Goal: Book appointment/travel/reservation

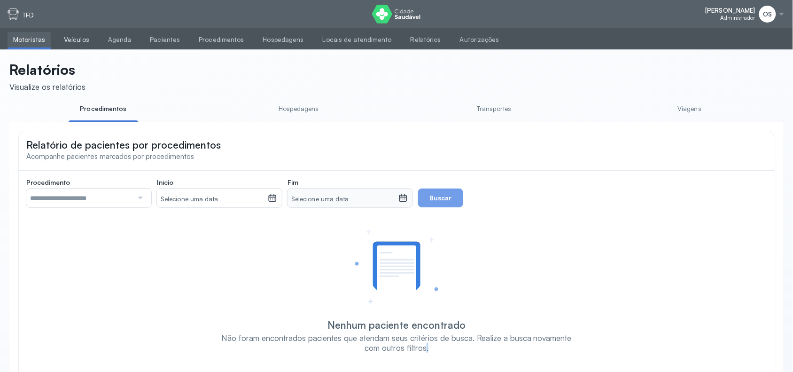
click at [80, 40] on link "Veículos" at bounding box center [76, 40] width 37 height 16
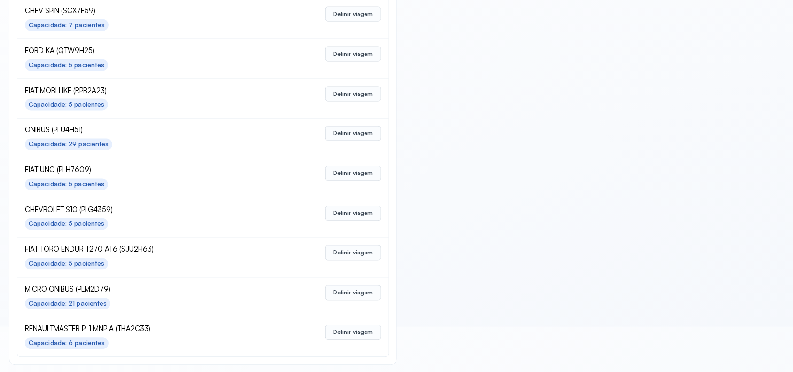
scroll to position [420, 0]
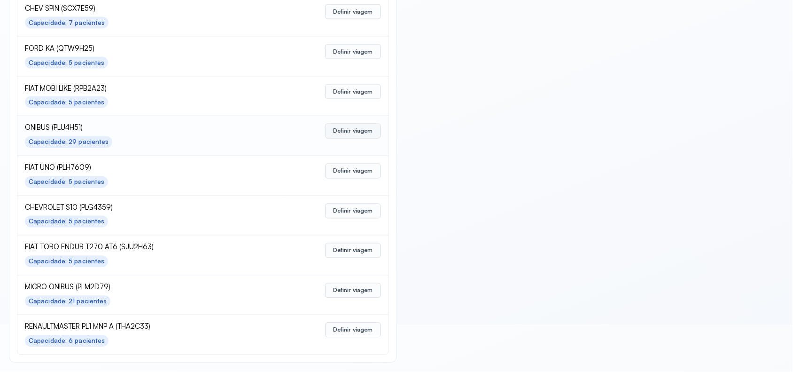
click at [343, 129] on button "Definir viagem" at bounding box center [353, 131] width 56 height 15
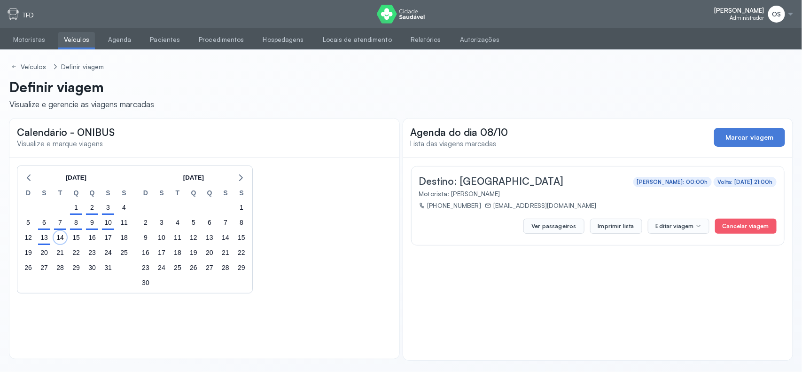
drag, startPoint x: 59, startPoint y: 238, endPoint x: 69, endPoint y: 235, distance: 10.3
click at [64, 235] on div "14" at bounding box center [60, 237] width 13 height 13
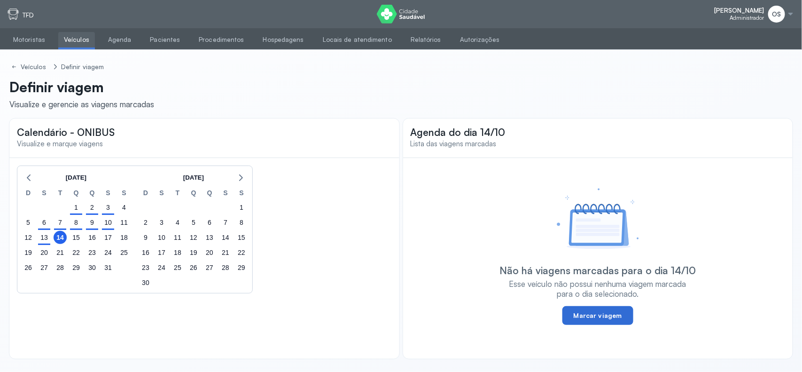
click at [602, 313] on button "Marcar viagem" at bounding box center [598, 315] width 71 height 19
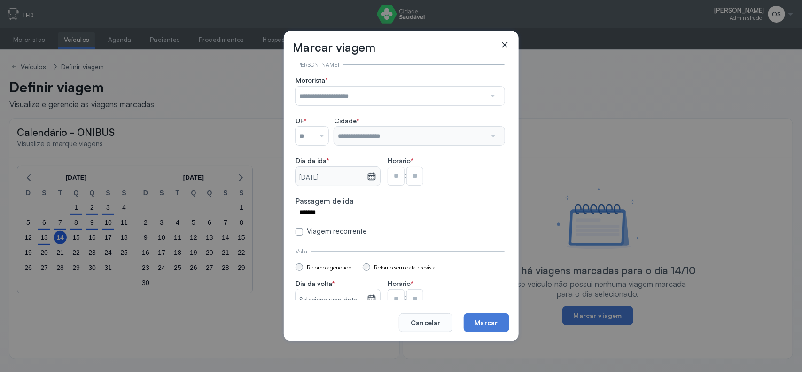
click at [395, 92] on input "text" at bounding box center [391, 95] width 190 height 19
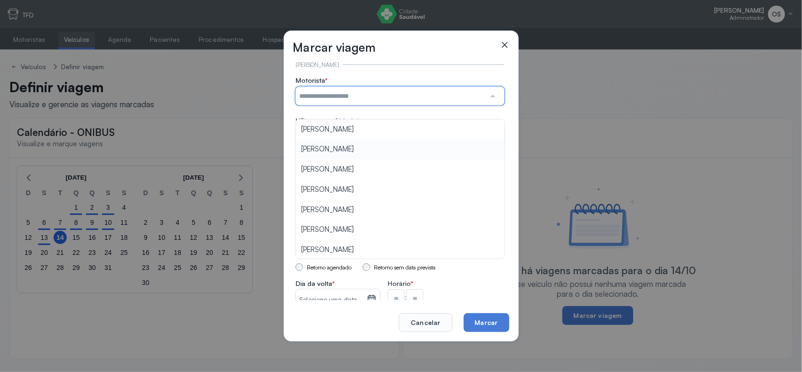
scroll to position [117, 0]
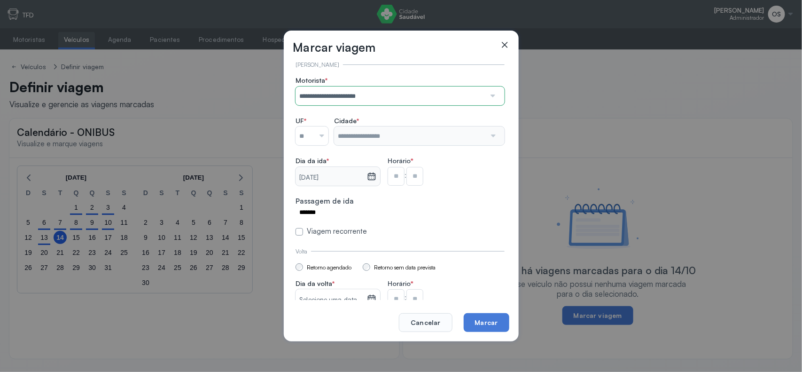
click at [355, 186] on section "**********" at bounding box center [400, 156] width 209 height 160
click at [324, 136] on div at bounding box center [312, 135] width 33 height 19
click at [307, 240] on div "**********" at bounding box center [400, 201] width 213 height 285
click at [365, 142] on input "text" at bounding box center [409, 135] width 151 height 19
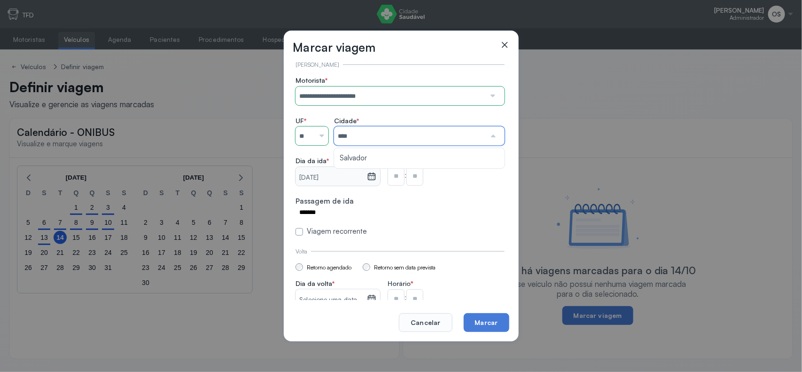
type input "*****"
click at [360, 148] on section "**********" at bounding box center [400, 156] width 209 height 160
click at [400, 173] on input "text" at bounding box center [396, 176] width 17 height 19
type input "**"
click at [416, 177] on input "text" at bounding box center [415, 176] width 17 height 19
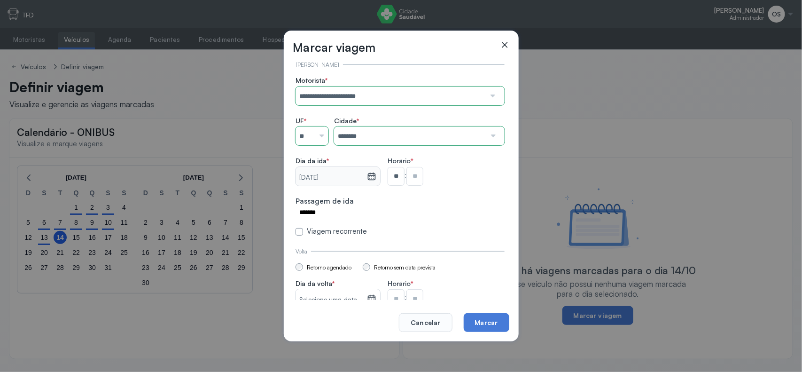
type input "**"
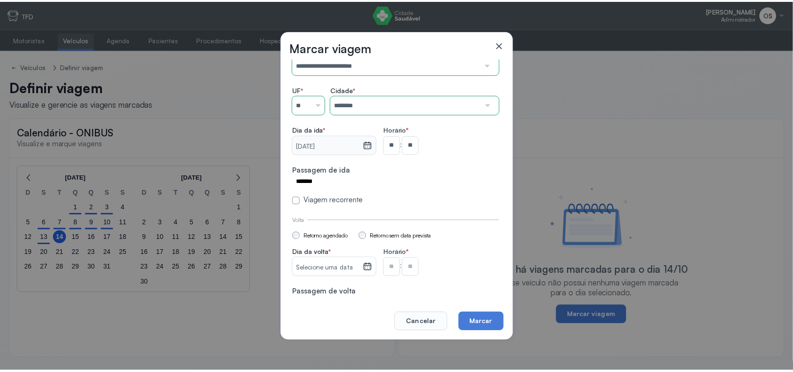
scroll to position [45, 0]
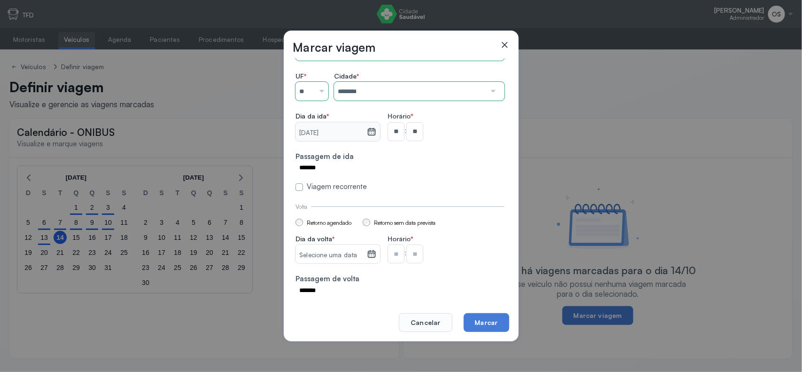
click at [374, 255] on icon at bounding box center [371, 253] width 9 height 9
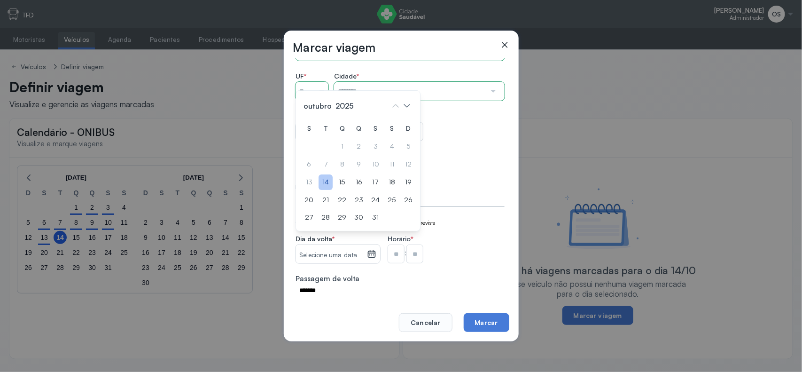
click at [325, 184] on div "14" at bounding box center [326, 182] width 14 height 16
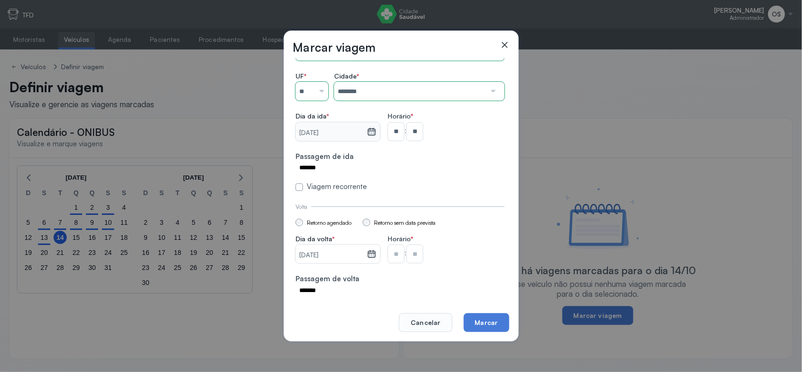
click at [399, 256] on input "text" at bounding box center [396, 253] width 17 height 19
click at [402, 251] on input "**" at bounding box center [396, 253] width 17 height 19
type input "**"
click at [419, 254] on input "text" at bounding box center [415, 253] width 17 height 19
type input "**"
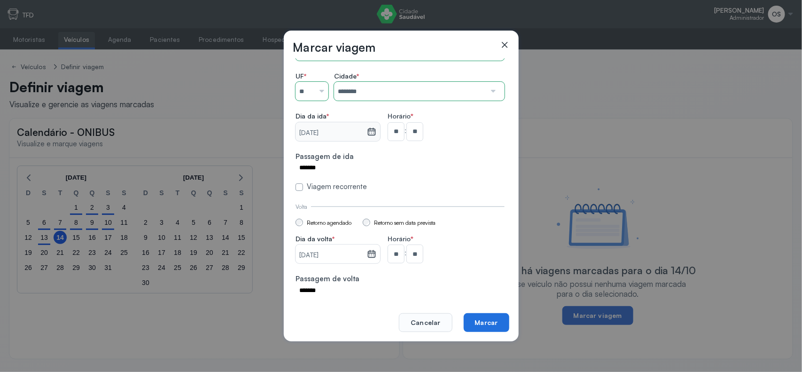
click at [497, 320] on button "Marcar" at bounding box center [487, 322] width 46 height 19
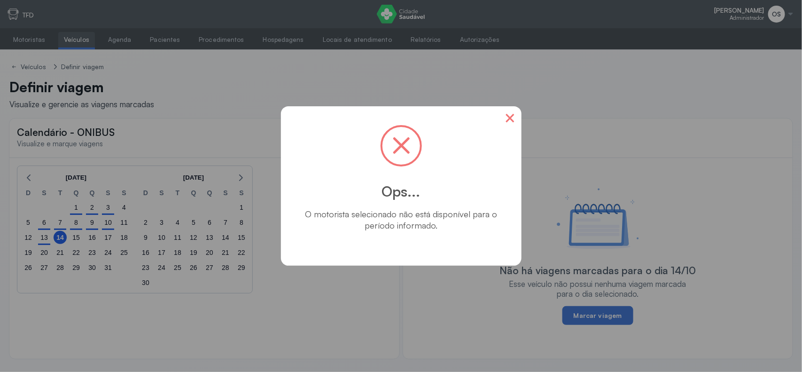
click at [512, 117] on button "×" at bounding box center [510, 117] width 23 height 23
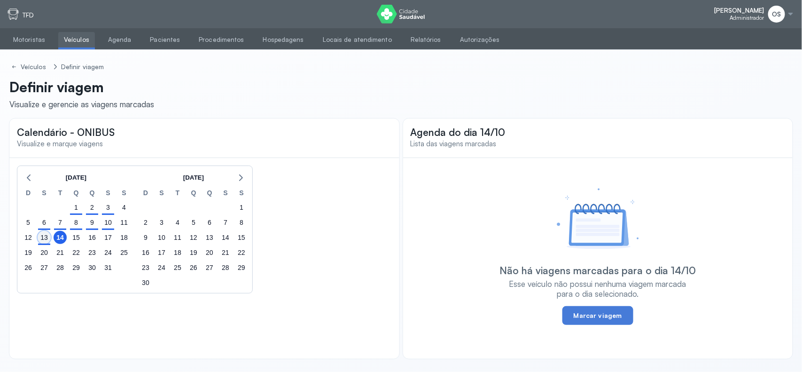
click at [43, 240] on div "13" at bounding box center [44, 237] width 13 height 13
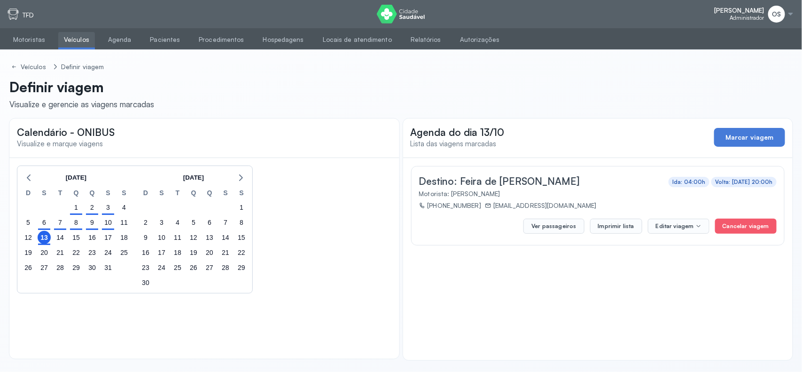
click at [70, 35] on link "Veículos" at bounding box center [76, 40] width 37 height 16
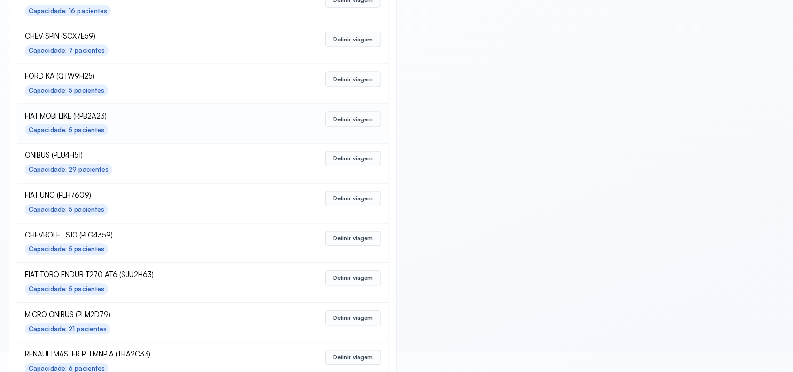
scroll to position [420, 0]
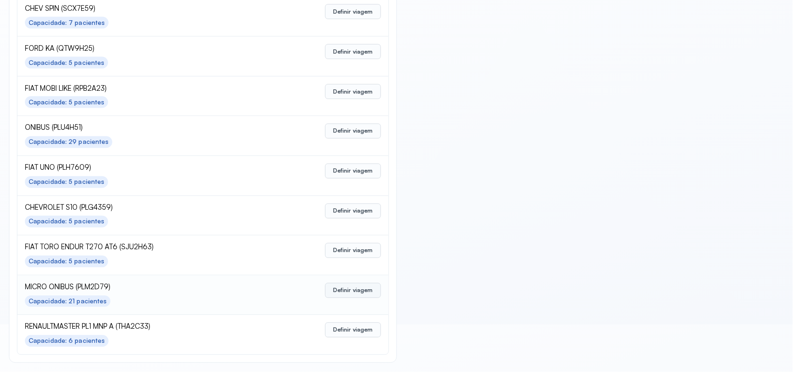
click at [344, 290] on button "Definir viagem" at bounding box center [353, 290] width 56 height 15
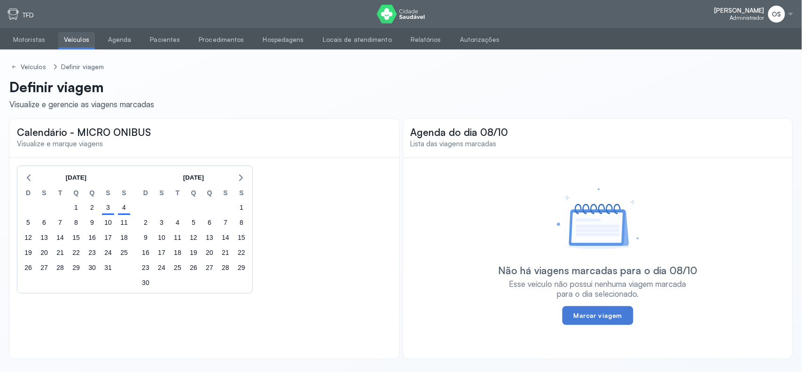
click at [75, 37] on link "Veículos" at bounding box center [76, 40] width 37 height 16
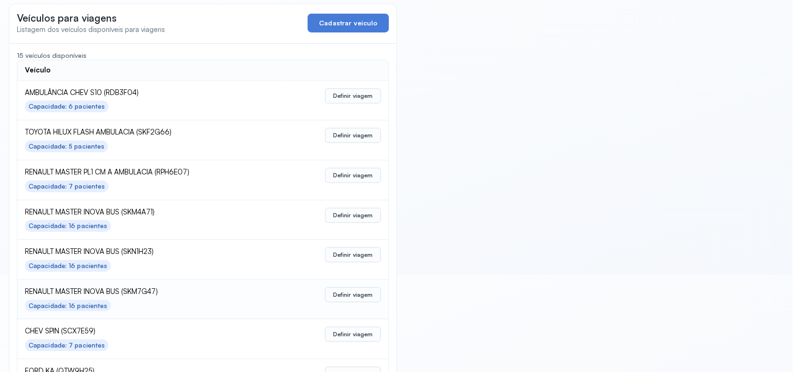
scroll to position [117, 0]
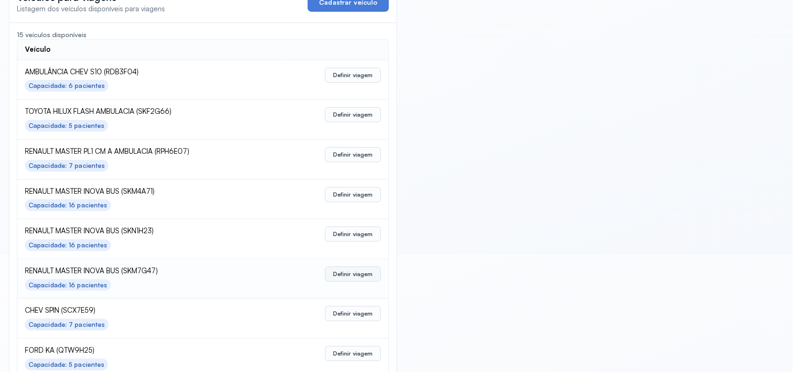
click at [360, 275] on button "Definir viagem" at bounding box center [353, 273] width 56 height 15
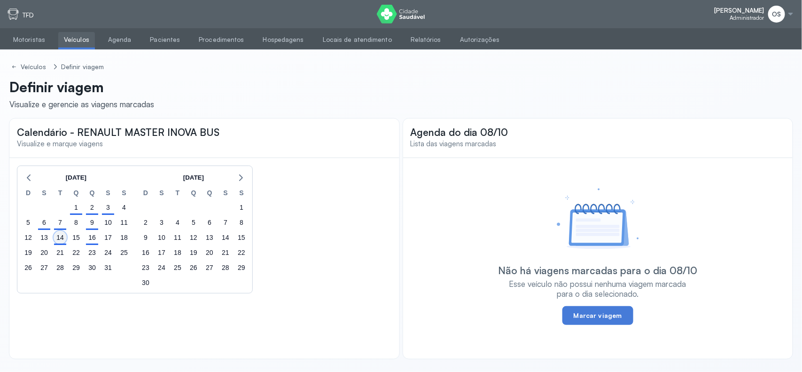
click at [61, 240] on div "14" at bounding box center [60, 237] width 13 height 13
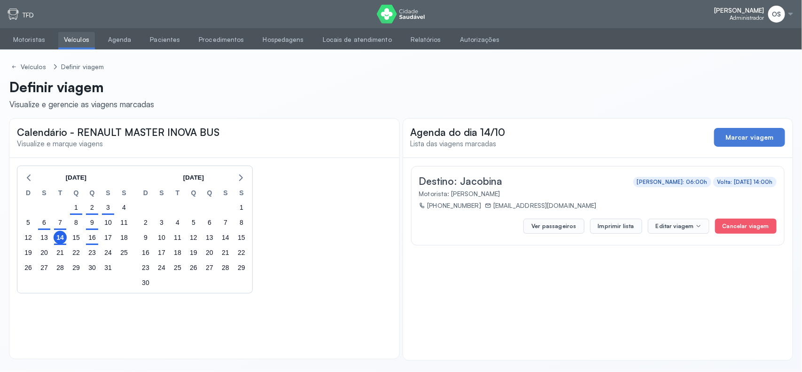
click at [95, 243] on div "16" at bounding box center [92, 237] width 16 height 15
click at [88, 238] on div "16" at bounding box center [92, 237] width 13 height 13
click at [60, 243] on div "14" at bounding box center [60, 237] width 13 height 13
click at [95, 228] on div "9" at bounding box center [92, 222] width 16 height 15
click at [61, 226] on div "7" at bounding box center [60, 222] width 13 height 13
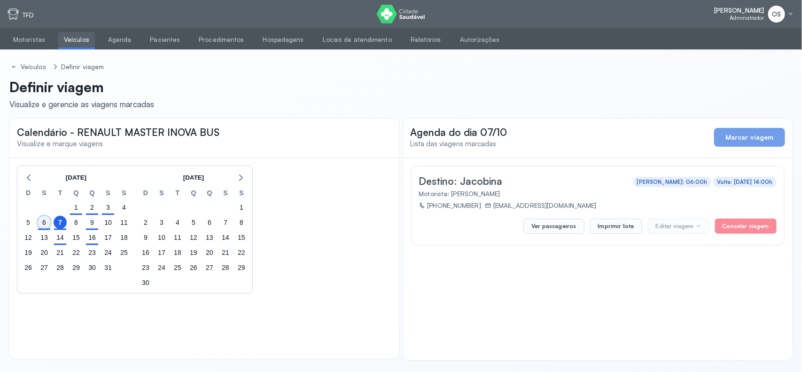
click at [43, 221] on div "6" at bounding box center [44, 222] width 13 height 13
click at [78, 211] on div "1" at bounding box center [76, 207] width 13 height 13
click at [87, 211] on div "2" at bounding box center [92, 207] width 13 height 13
click at [113, 215] on div "10" at bounding box center [108, 222] width 16 height 15
click at [110, 213] on div "3" at bounding box center [108, 207] width 13 height 13
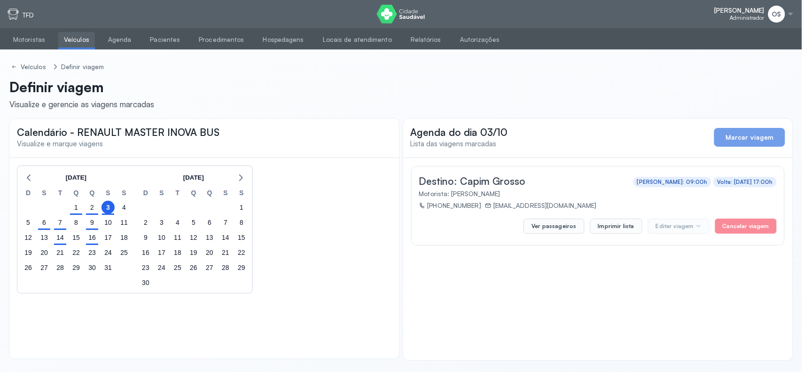
click at [64, 37] on link "Veículos" at bounding box center [76, 40] width 37 height 16
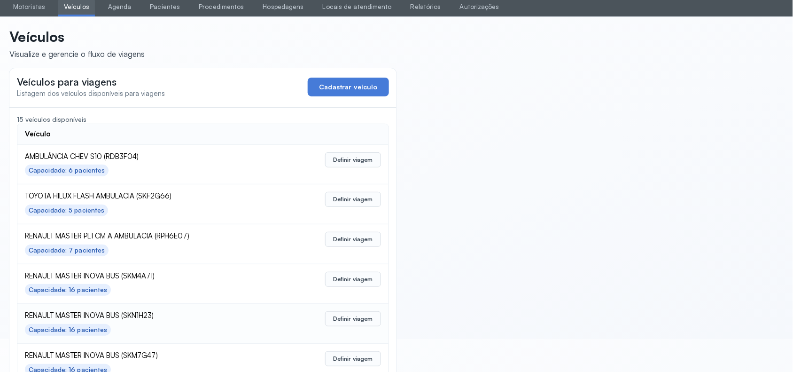
scroll to position [117, 0]
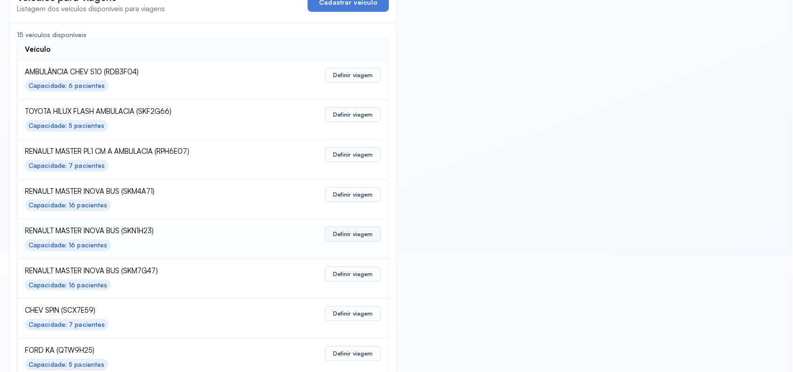
click at [339, 238] on button "Definir viagem" at bounding box center [353, 234] width 56 height 15
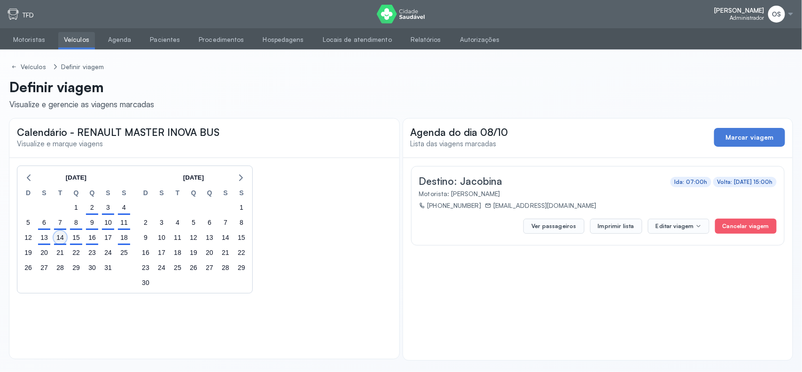
click at [59, 240] on div "14" at bounding box center [60, 237] width 13 height 13
click at [81, 240] on div "15" at bounding box center [76, 237] width 13 height 13
click at [90, 240] on div "16" at bounding box center [92, 237] width 13 height 13
click at [123, 240] on div "18" at bounding box center [123, 237] width 13 height 13
click at [48, 221] on div "6" at bounding box center [44, 222] width 13 height 13
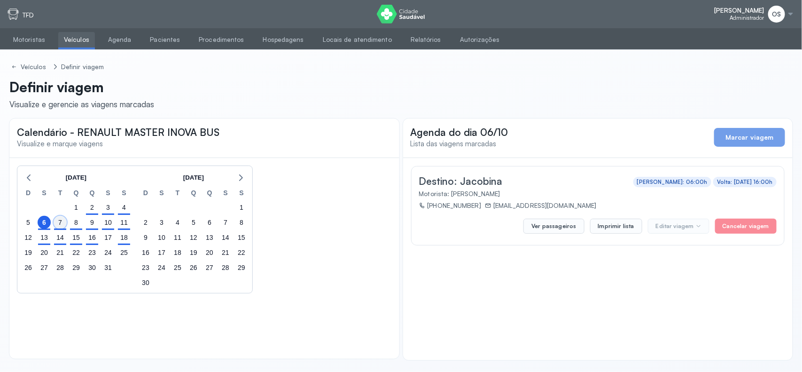
click at [57, 221] on div "7" at bounding box center [60, 222] width 13 height 13
click at [70, 224] on div "8" at bounding box center [76, 222] width 13 height 13
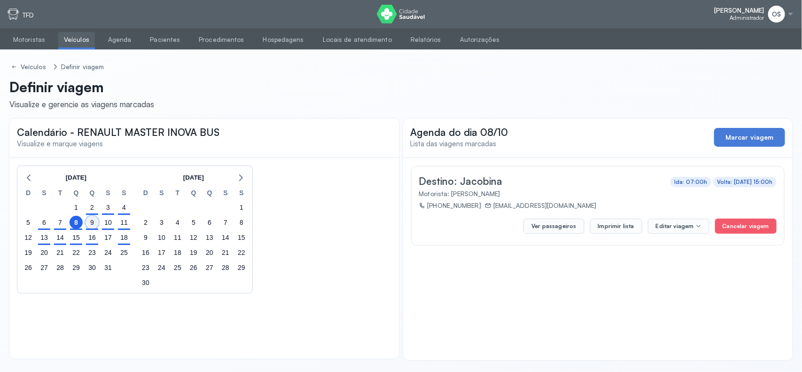
click at [93, 224] on div "9" at bounding box center [92, 222] width 13 height 13
click at [97, 224] on div "9" at bounding box center [92, 222] width 13 height 13
click at [113, 227] on div "10" at bounding box center [108, 222] width 16 height 15
click at [113, 228] on div "10" at bounding box center [108, 222] width 16 height 15
click at [110, 228] on div "10" at bounding box center [108, 222] width 13 height 13
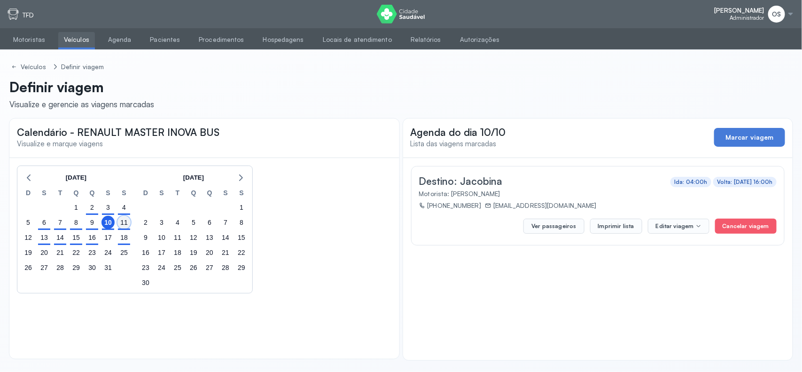
click at [120, 227] on div "11" at bounding box center [123, 222] width 13 height 13
click at [62, 38] on link "Veículos" at bounding box center [76, 40] width 37 height 16
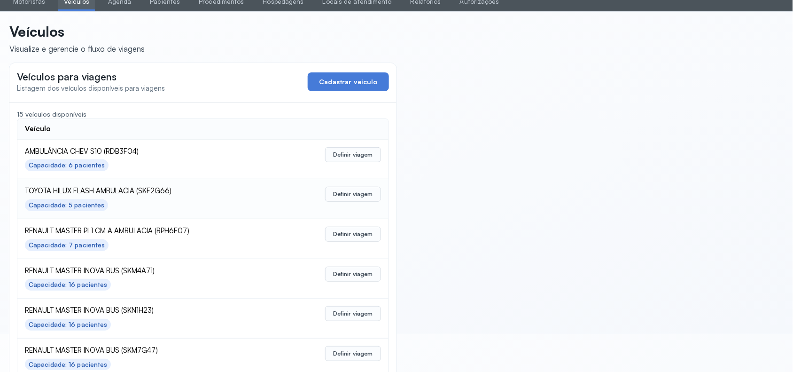
scroll to position [59, 0]
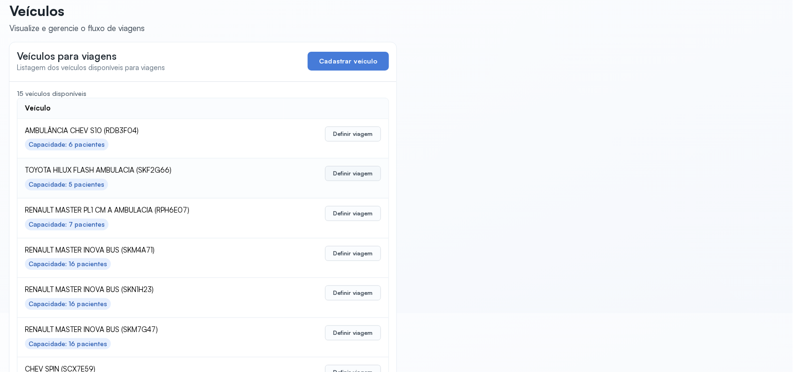
click at [362, 174] on button "Definir viagem" at bounding box center [353, 173] width 56 height 15
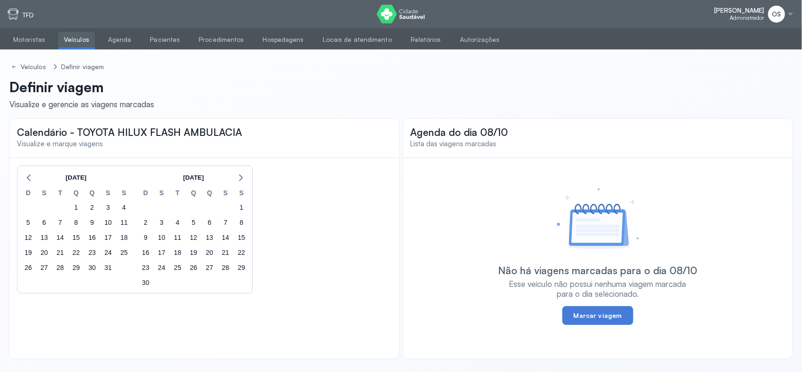
click at [81, 45] on link "Veículos" at bounding box center [76, 40] width 37 height 16
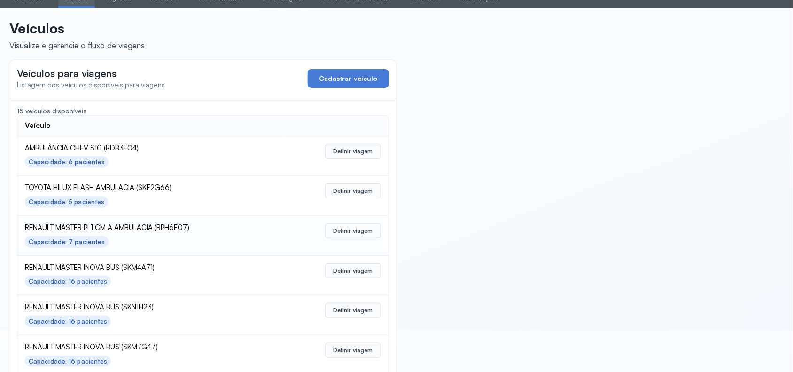
scroll to position [59, 0]
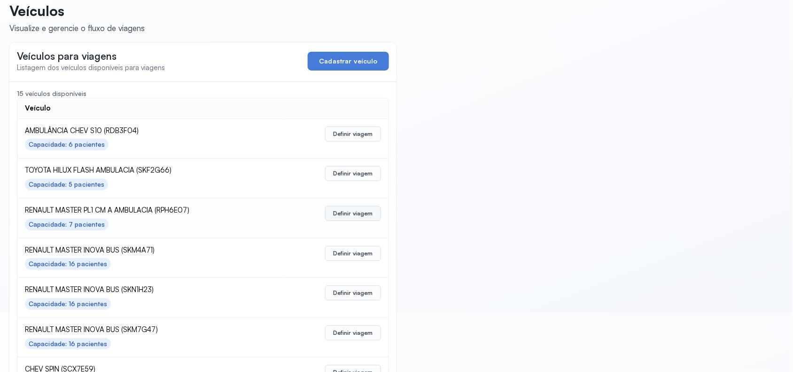
click at [342, 217] on button "Definir viagem" at bounding box center [353, 213] width 56 height 15
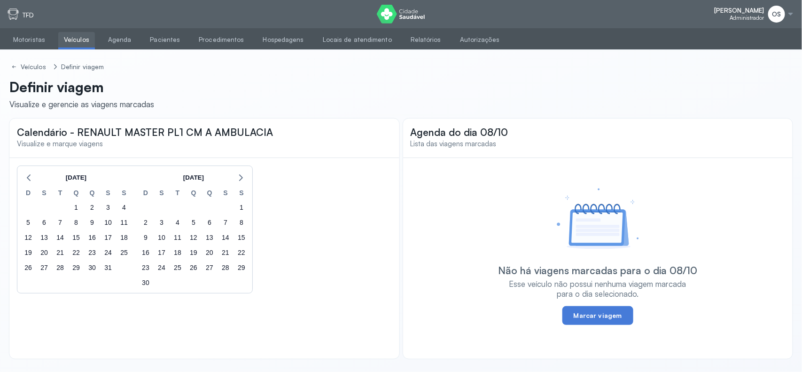
click at [76, 45] on link "Veículos" at bounding box center [76, 40] width 37 height 16
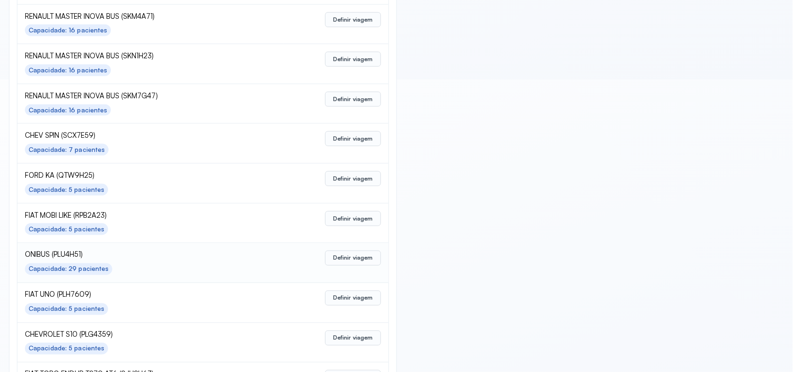
scroll to position [294, 0]
click at [348, 179] on button "Definir viagem" at bounding box center [353, 177] width 56 height 15
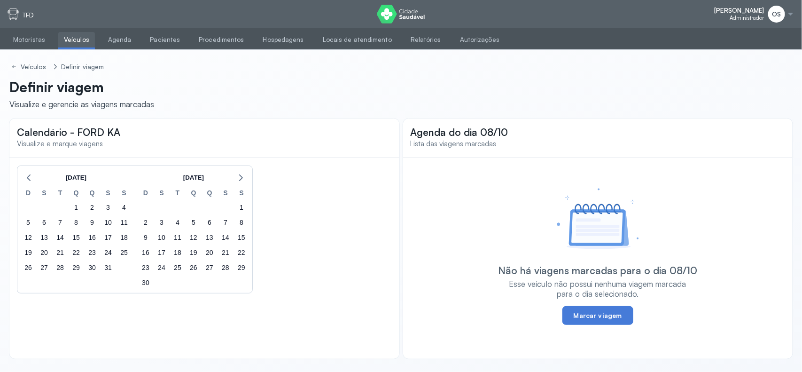
click at [78, 40] on link "Veículos" at bounding box center [76, 40] width 37 height 16
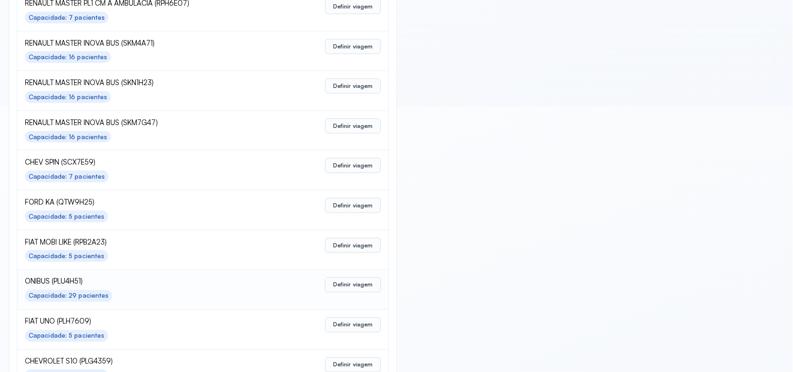
scroll to position [294, 0]
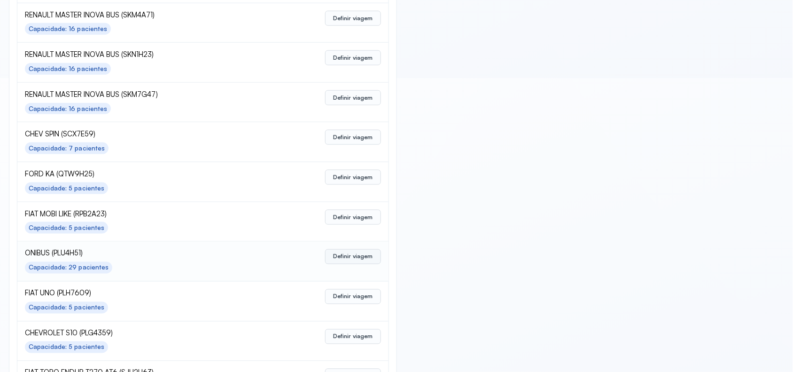
click at [356, 258] on button "Definir viagem" at bounding box center [353, 256] width 56 height 15
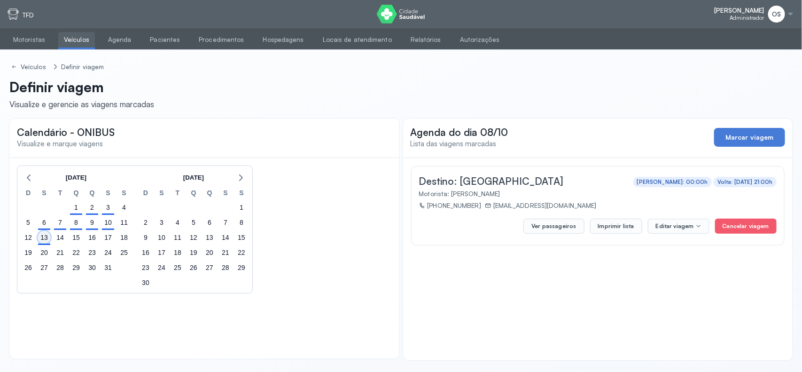
click at [40, 235] on div "13" at bounding box center [44, 237] width 13 height 13
click at [43, 224] on div "6" at bounding box center [44, 222] width 13 height 13
click at [62, 226] on div "7" at bounding box center [60, 222] width 13 height 13
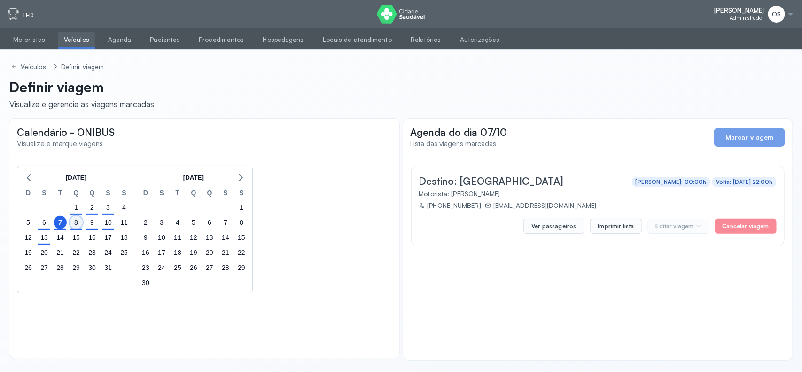
click at [73, 223] on div "8" at bounding box center [76, 222] width 13 height 13
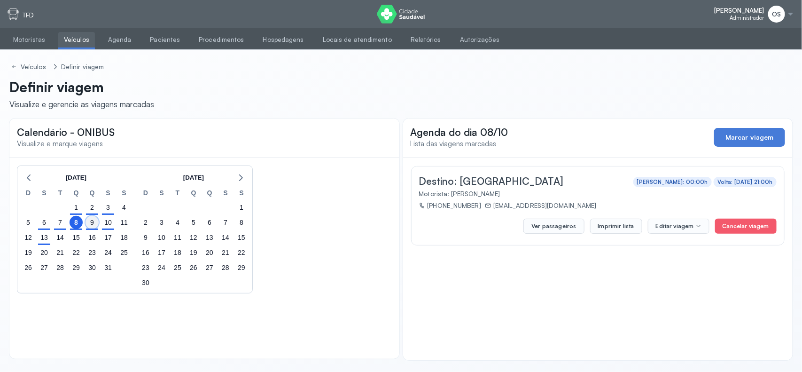
click at [89, 228] on div "9" at bounding box center [92, 222] width 13 height 13
click at [107, 227] on div "10" at bounding box center [108, 222] width 13 height 13
click at [558, 225] on button "Ver passageiros" at bounding box center [554, 226] width 61 height 15
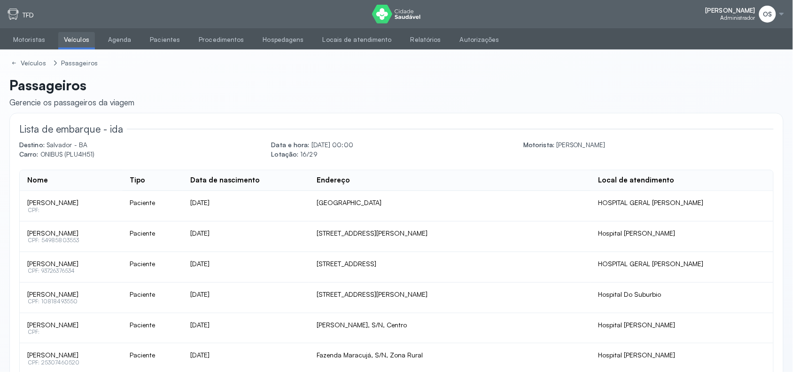
click at [66, 36] on link "Veículos" at bounding box center [76, 40] width 37 height 16
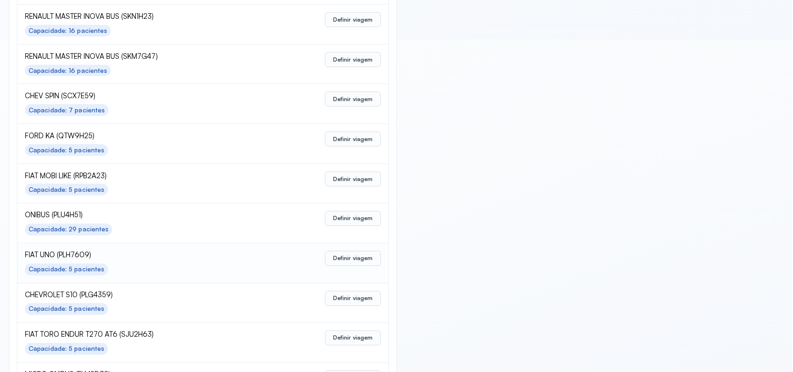
scroll to position [352, 0]
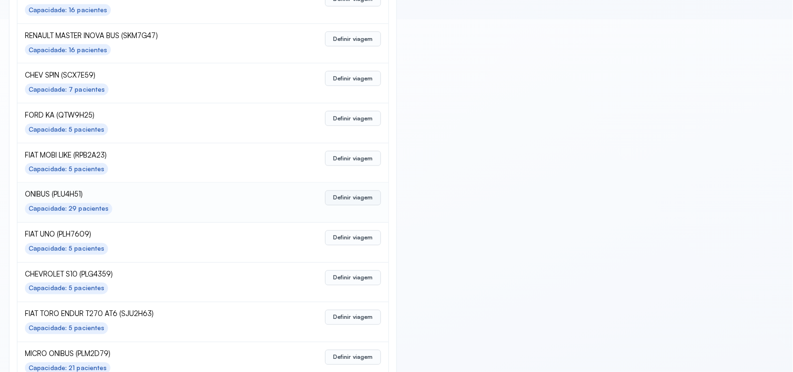
click at [356, 198] on button "Definir viagem" at bounding box center [353, 197] width 56 height 15
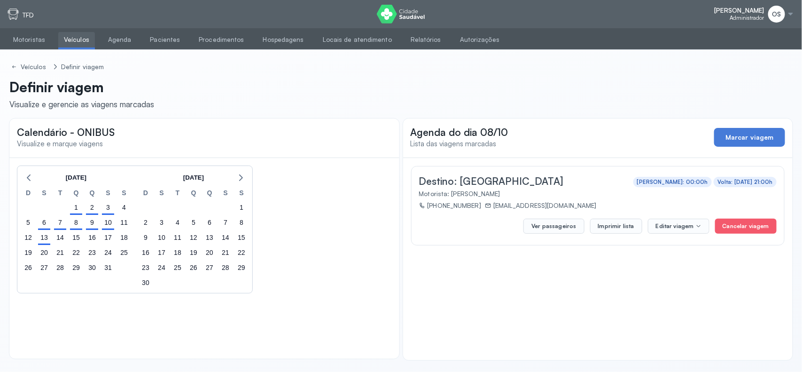
click at [42, 243] on div "13" at bounding box center [44, 237] width 16 height 15
click at [43, 238] on div "13" at bounding box center [44, 237] width 13 height 13
click at [94, 225] on div "9" at bounding box center [92, 222] width 13 height 13
click at [67, 42] on link "Veículos" at bounding box center [76, 40] width 37 height 16
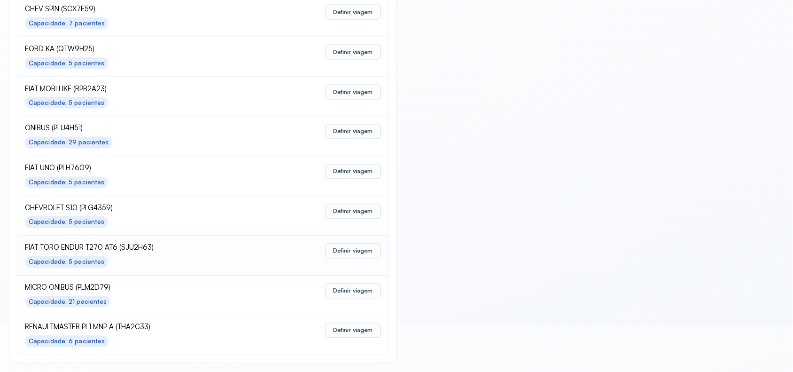
scroll to position [420, 0]
click at [351, 287] on button "Definir viagem" at bounding box center [353, 290] width 56 height 15
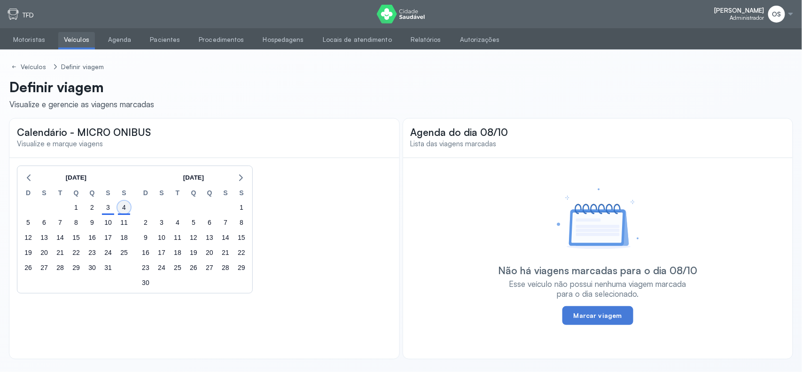
click at [125, 212] on div "4" at bounding box center [123, 207] width 13 height 13
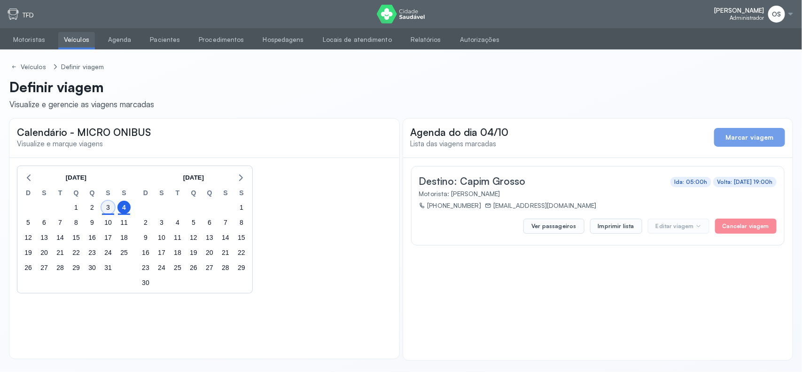
click at [109, 211] on div "3" at bounding box center [108, 207] width 13 height 13
click at [75, 42] on link "Veículos" at bounding box center [76, 40] width 37 height 16
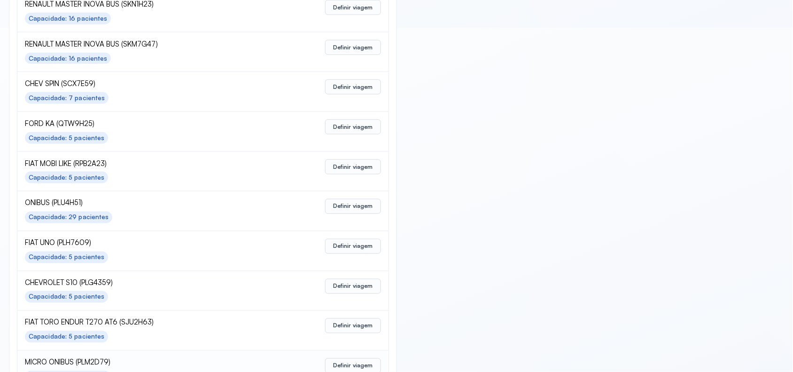
scroll to position [420, 0]
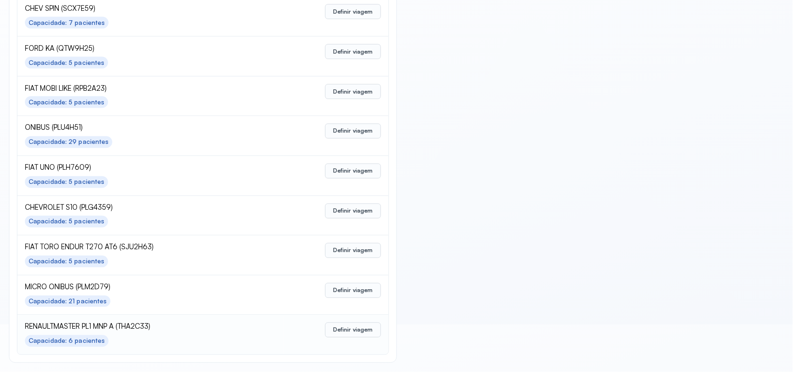
click at [351, 322] on td "Definir viagem" at bounding box center [335, 334] width 105 height 39
click at [355, 328] on button "Definir viagem" at bounding box center [353, 329] width 56 height 15
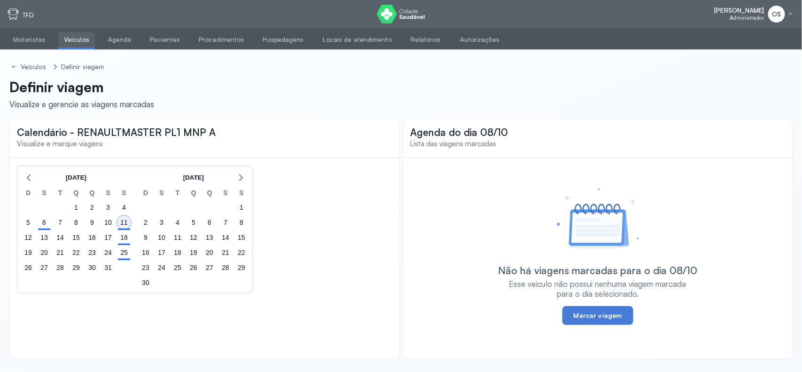
click at [125, 226] on div "11" at bounding box center [123, 222] width 13 height 13
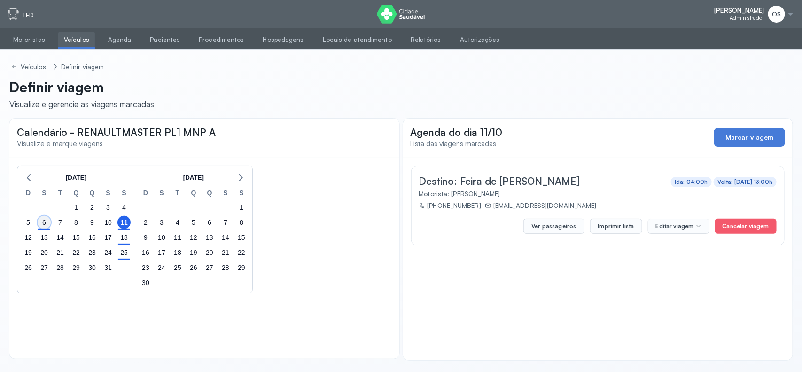
click at [42, 226] on div "6" at bounding box center [44, 222] width 13 height 13
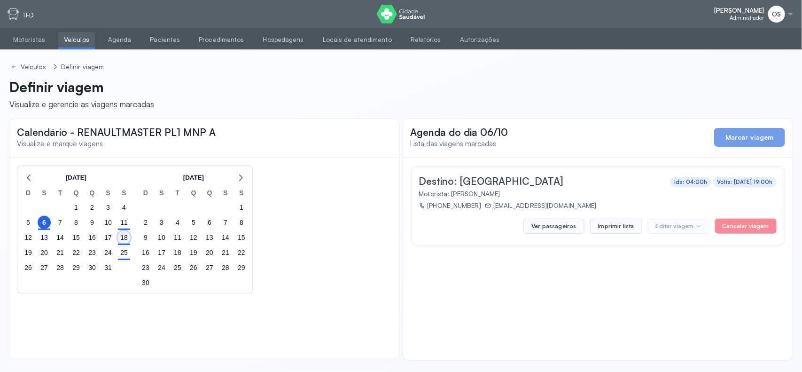
click at [129, 236] on div "18" at bounding box center [123, 237] width 13 height 13
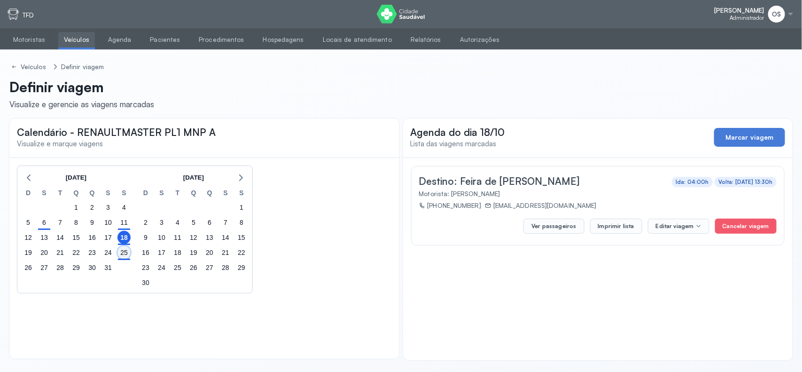
click at [122, 250] on div "25" at bounding box center [123, 252] width 13 height 13
click at [76, 41] on link "Veículos" at bounding box center [76, 40] width 37 height 16
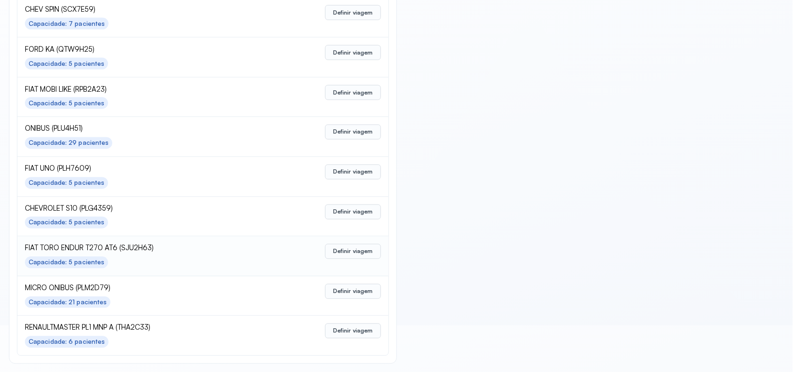
scroll to position [420, 0]
click at [360, 207] on button "Definir viagem" at bounding box center [353, 211] width 56 height 15
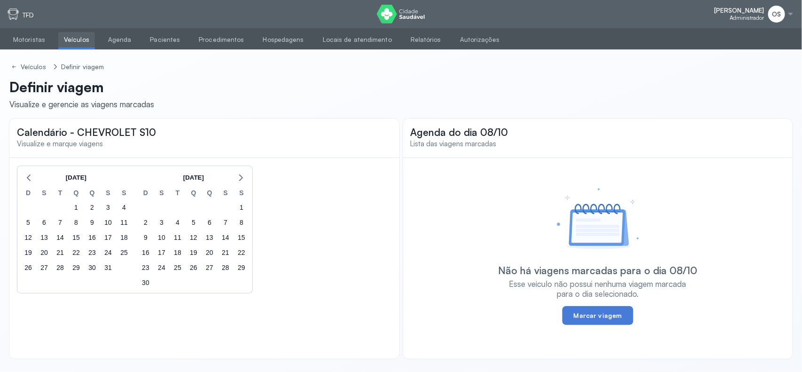
click at [78, 40] on link "Veículos" at bounding box center [76, 40] width 37 height 16
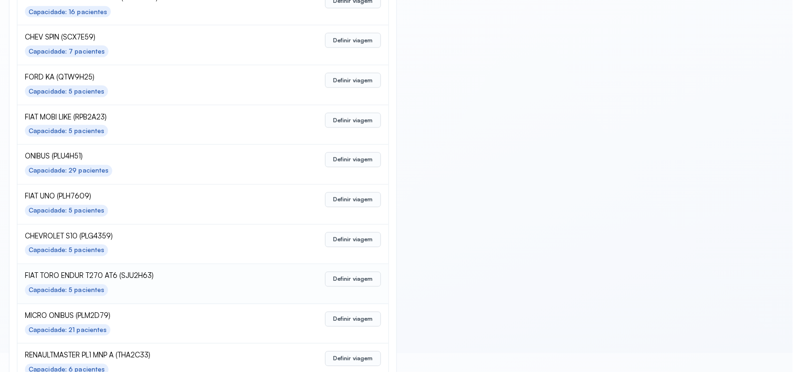
scroll to position [420, 0]
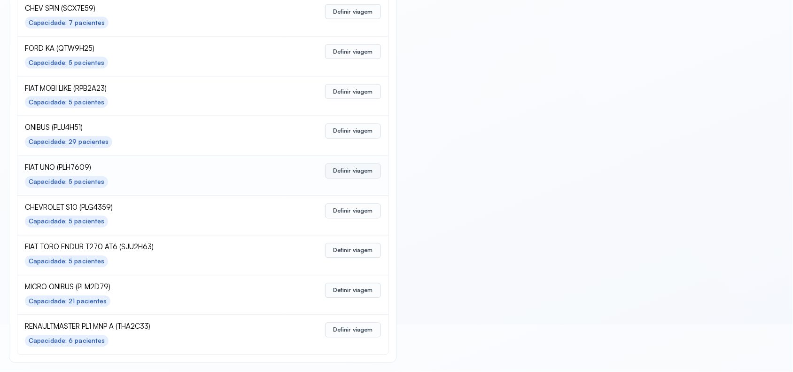
click at [336, 166] on button "Definir viagem" at bounding box center [353, 171] width 56 height 15
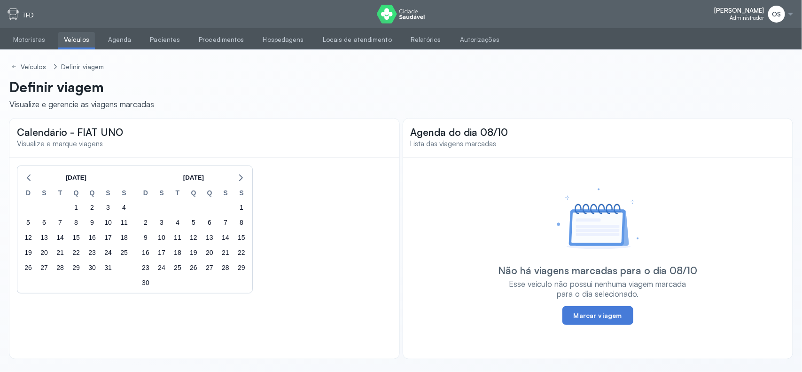
click at [80, 42] on link "Veículos" at bounding box center [76, 40] width 37 height 16
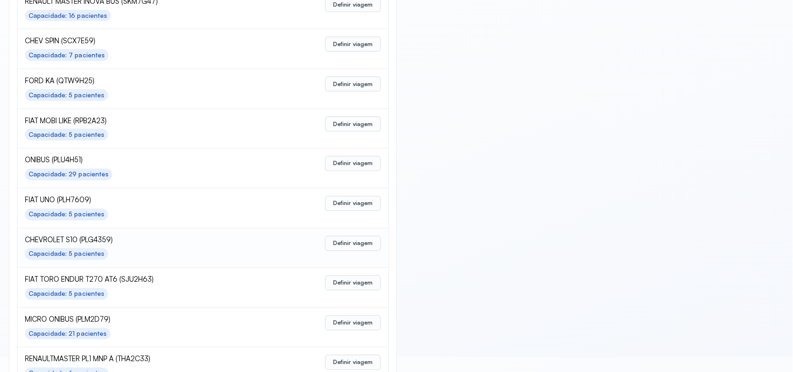
scroll to position [420, 0]
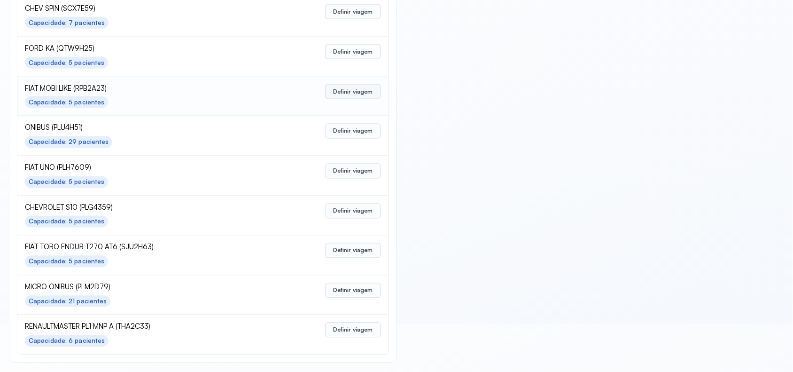
click at [345, 94] on button "Definir viagem" at bounding box center [353, 91] width 56 height 15
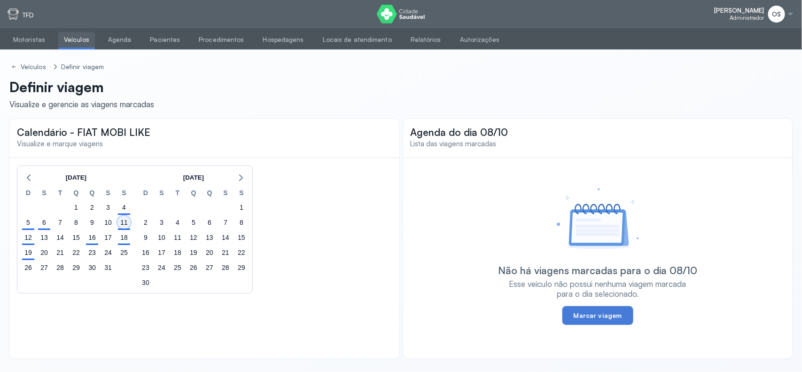
click at [121, 221] on div "11" at bounding box center [123, 222] width 13 height 13
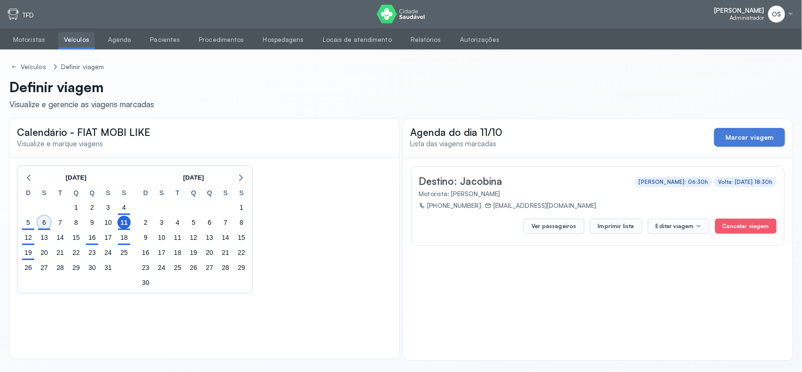
click at [42, 223] on div "6" at bounding box center [44, 222] width 13 height 13
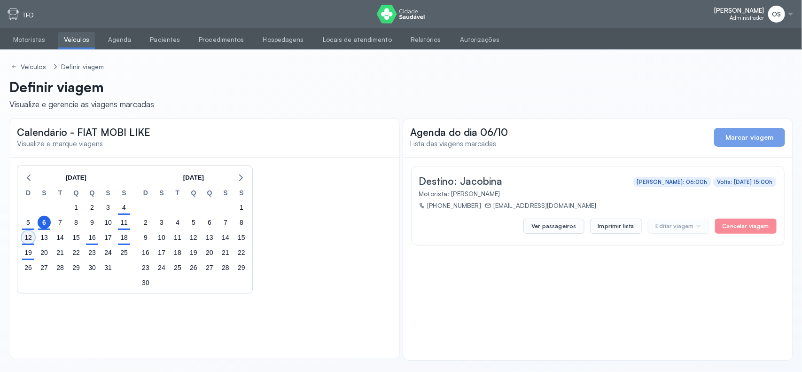
click at [25, 241] on div "12" at bounding box center [28, 237] width 13 height 13
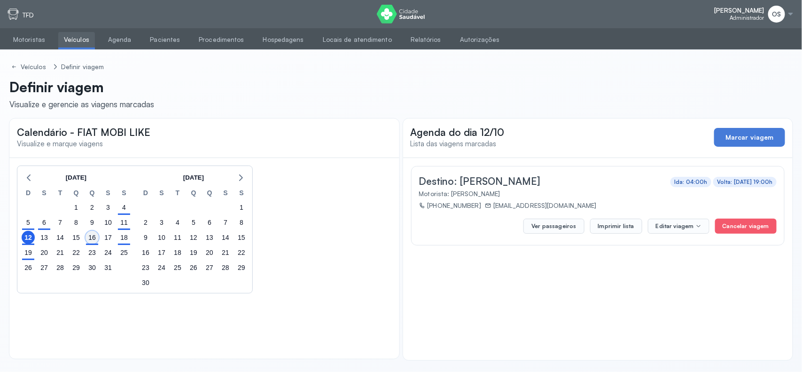
click at [89, 240] on div "16" at bounding box center [92, 237] width 13 height 13
click at [125, 240] on div "18" at bounding box center [123, 237] width 13 height 13
click at [31, 254] on div "19" at bounding box center [28, 252] width 13 height 13
click at [76, 43] on link "Veículos" at bounding box center [76, 40] width 37 height 16
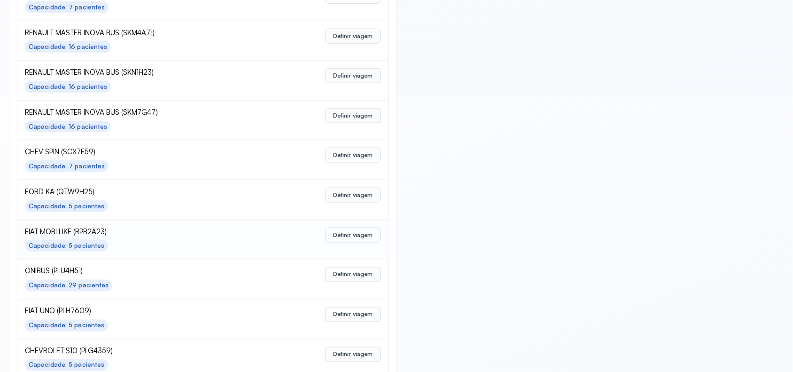
scroll to position [420, 0]
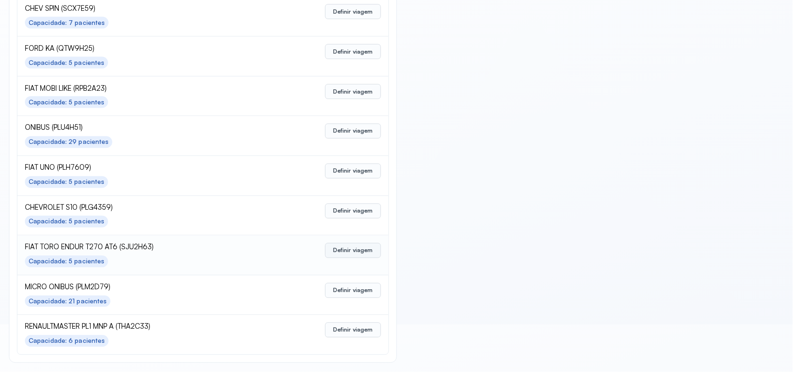
click at [367, 252] on button "Definir viagem" at bounding box center [353, 250] width 56 height 15
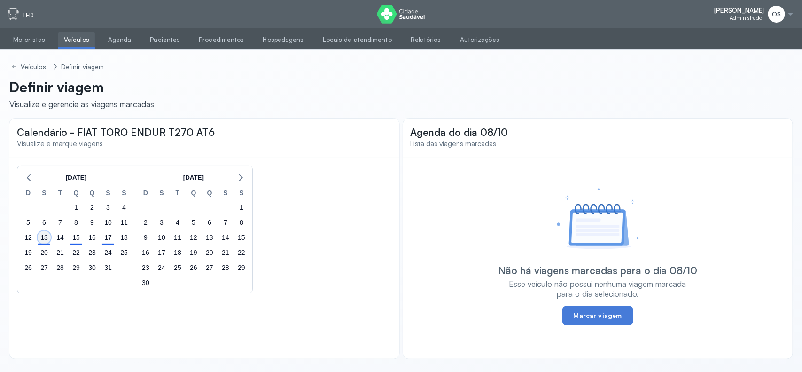
click at [42, 237] on div "13" at bounding box center [44, 237] width 13 height 13
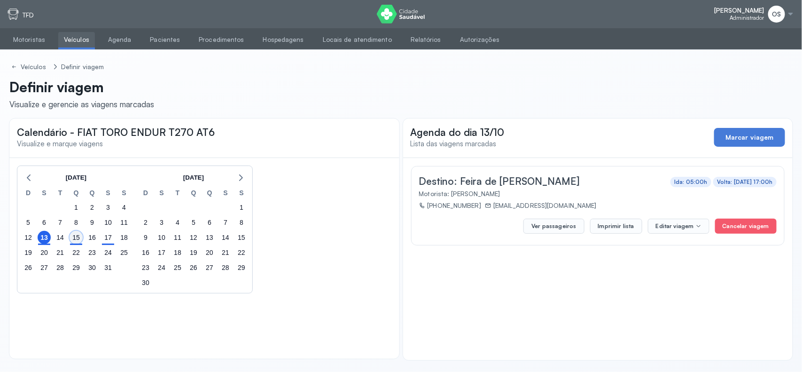
click at [80, 236] on div "15" at bounding box center [76, 237] width 13 height 13
click at [107, 236] on div "17" at bounding box center [108, 237] width 13 height 13
click at [66, 35] on link "Veículos" at bounding box center [76, 40] width 37 height 16
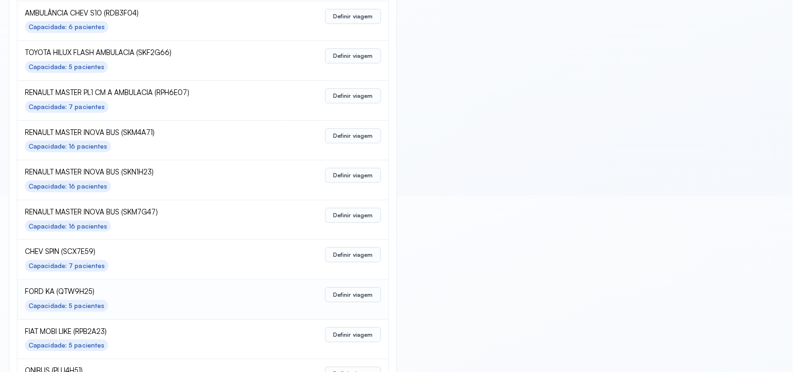
scroll to position [235, 0]
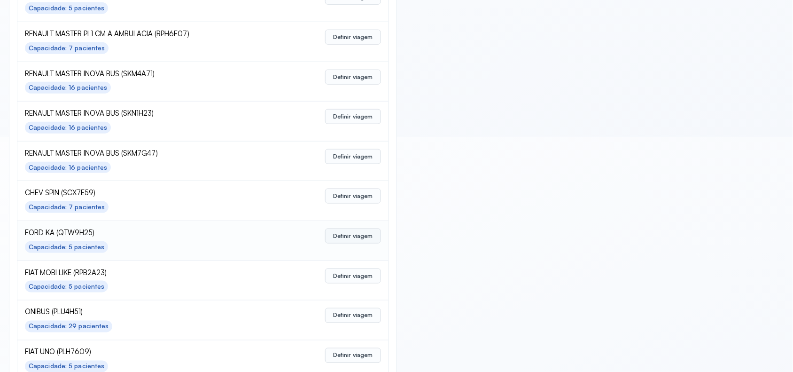
click at [350, 233] on button "Definir viagem" at bounding box center [353, 235] width 56 height 15
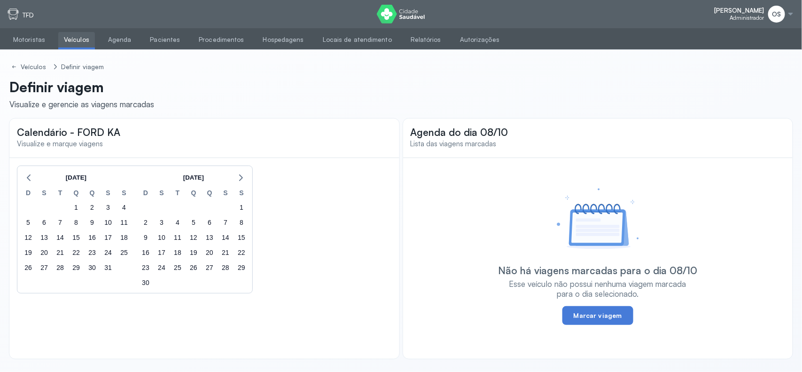
click at [73, 41] on link "Veículos" at bounding box center [76, 40] width 37 height 16
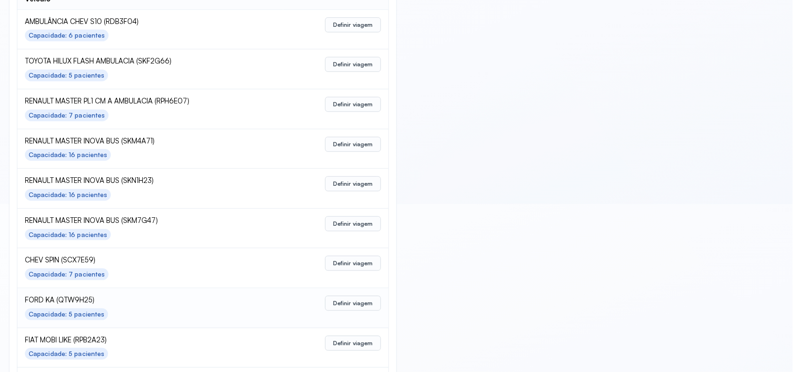
scroll to position [235, 0]
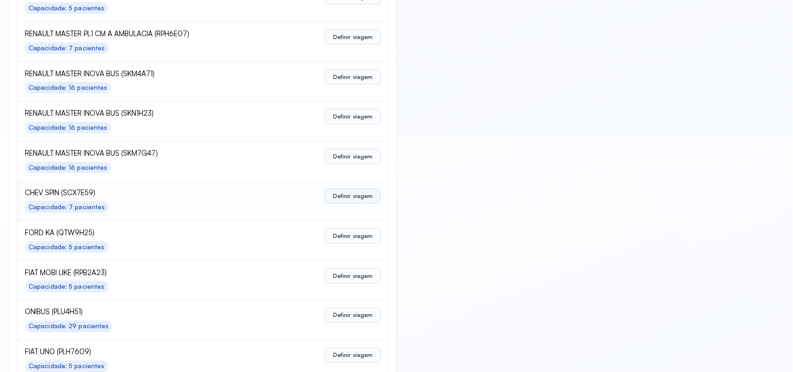
click at [360, 198] on button "Definir viagem" at bounding box center [353, 195] width 56 height 15
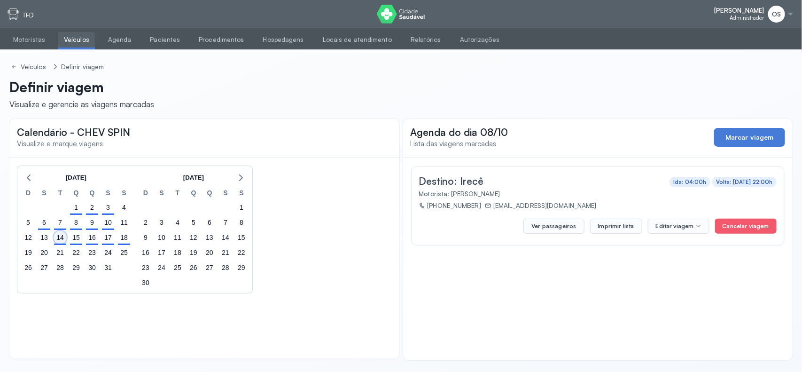
click at [55, 236] on div "14" at bounding box center [60, 237] width 13 height 13
click at [76, 240] on div "15" at bounding box center [76, 237] width 13 height 13
click at [89, 243] on div "16" at bounding box center [92, 237] width 13 height 13
click at [108, 240] on div "17" at bounding box center [108, 237] width 13 height 13
click at [124, 240] on div "18" at bounding box center [123, 237] width 13 height 13
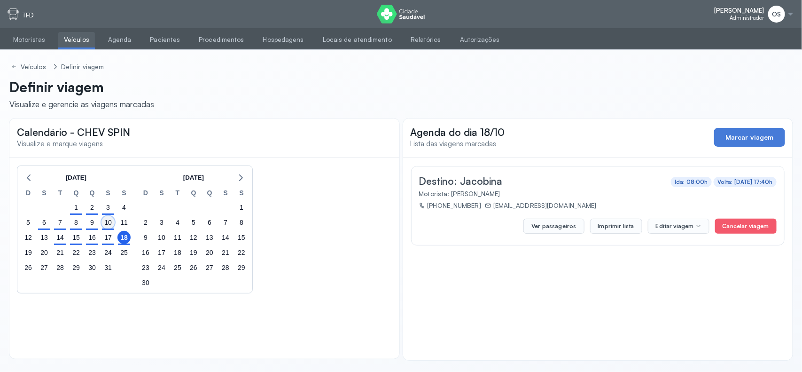
click at [106, 226] on div "10" at bounding box center [108, 222] width 13 height 13
click at [92, 227] on div "9" at bounding box center [92, 222] width 13 height 13
click at [73, 39] on link "Veículos" at bounding box center [76, 40] width 37 height 16
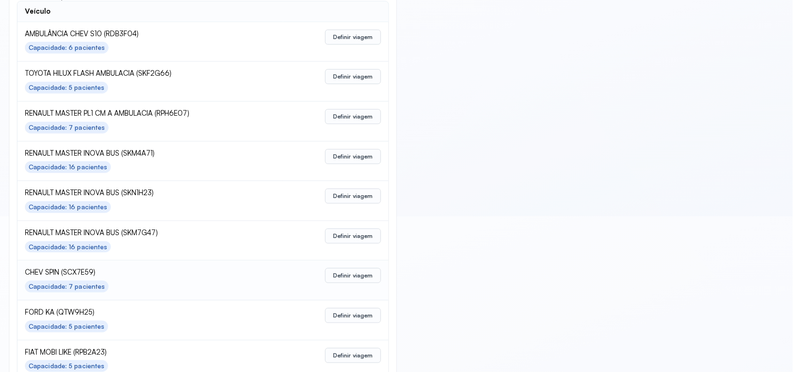
scroll to position [176, 0]
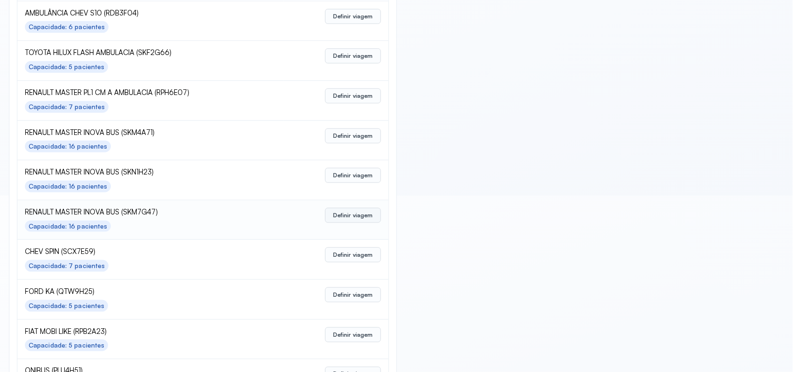
click at [358, 212] on button "Definir viagem" at bounding box center [353, 215] width 56 height 15
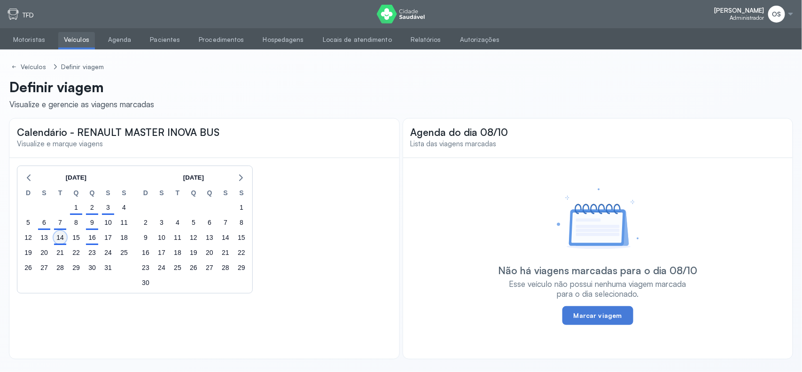
click at [55, 238] on div "14" at bounding box center [60, 237] width 13 height 13
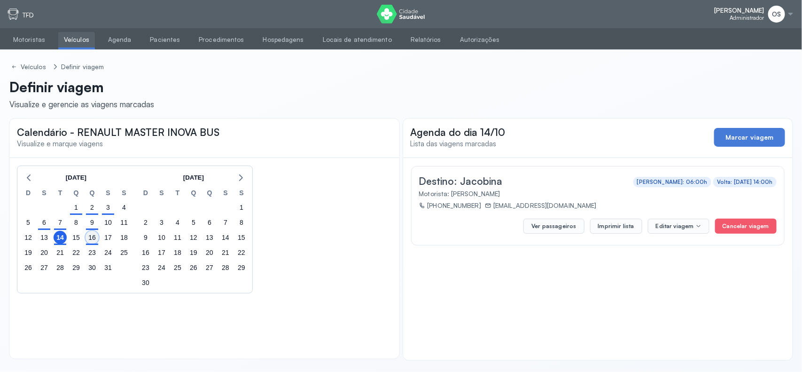
click at [94, 238] on div "16" at bounding box center [92, 237] width 13 height 13
click at [93, 225] on div "9" at bounding box center [92, 222] width 13 height 13
click at [57, 226] on div "7" at bounding box center [60, 222] width 13 height 13
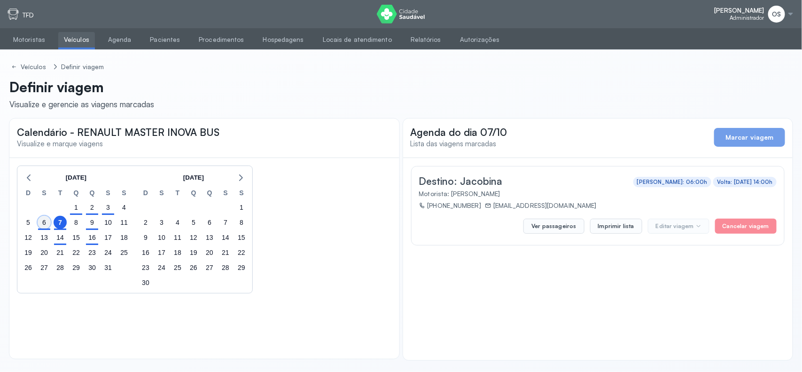
click at [39, 226] on div "6" at bounding box center [44, 222] width 13 height 13
click at [74, 207] on div "1" at bounding box center [76, 207] width 13 height 13
click at [87, 207] on div "2" at bounding box center [92, 207] width 13 height 13
click at [102, 210] on div "3" at bounding box center [108, 207] width 16 height 15
click at [104, 211] on div "3" at bounding box center [108, 207] width 13 height 13
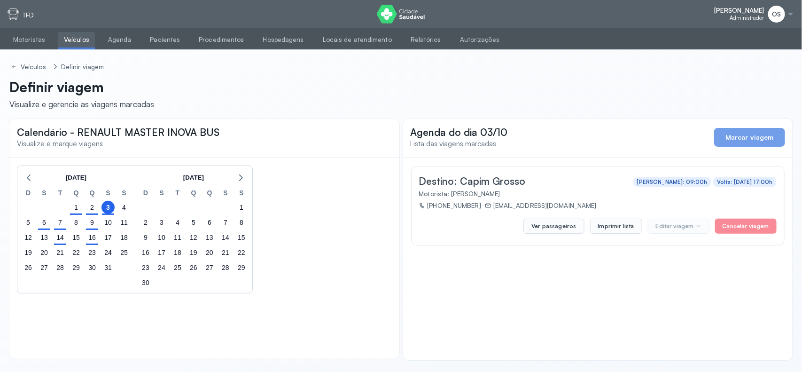
click at [76, 36] on link "Veículos" at bounding box center [76, 40] width 37 height 16
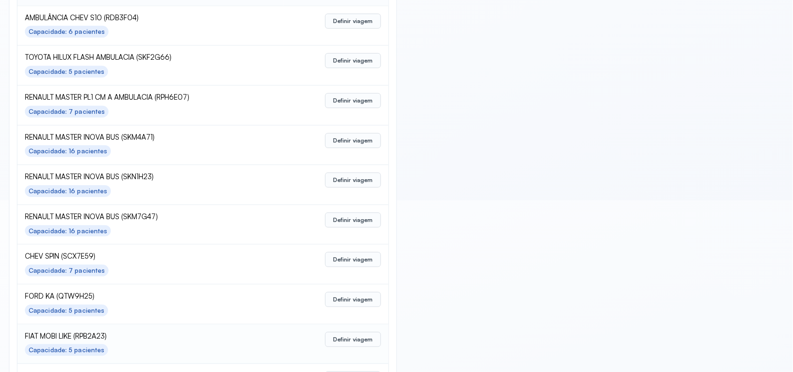
scroll to position [176, 0]
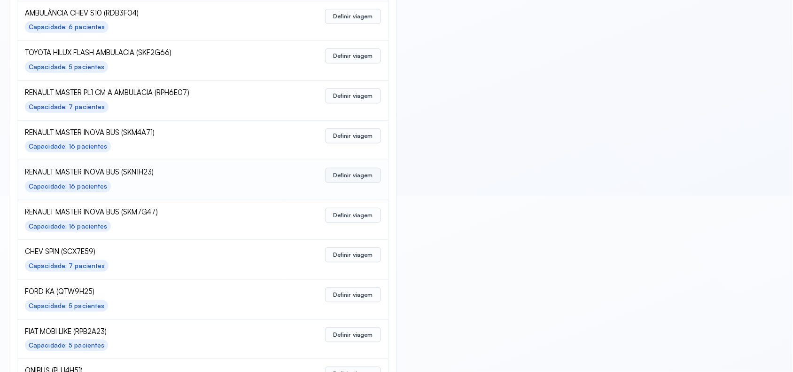
click at [341, 178] on button "Definir viagem" at bounding box center [353, 175] width 56 height 15
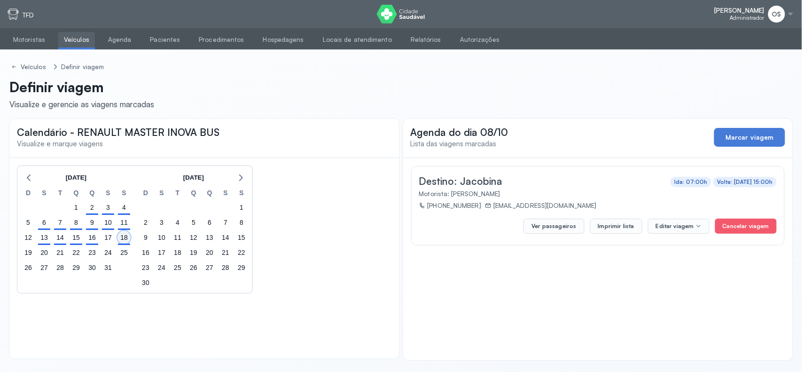
click at [125, 240] on div "18" at bounding box center [123, 237] width 13 height 13
click at [93, 241] on div "16" at bounding box center [92, 237] width 13 height 13
click at [69, 242] on div "15" at bounding box center [76, 237] width 16 height 15
click at [74, 241] on div "15" at bounding box center [76, 237] width 13 height 13
click at [58, 241] on div "14" at bounding box center [60, 237] width 13 height 13
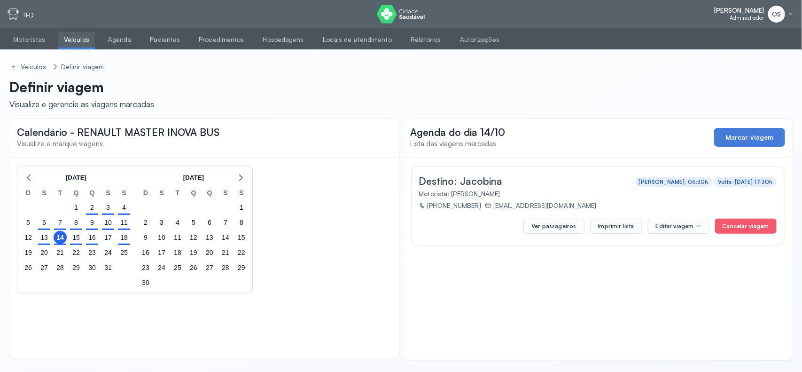
click at [39, 245] on div "20" at bounding box center [44, 252] width 16 height 15
click at [40, 243] on div "13" at bounding box center [44, 237] width 13 height 13
click at [43, 219] on div "6" at bounding box center [44, 222] width 13 height 13
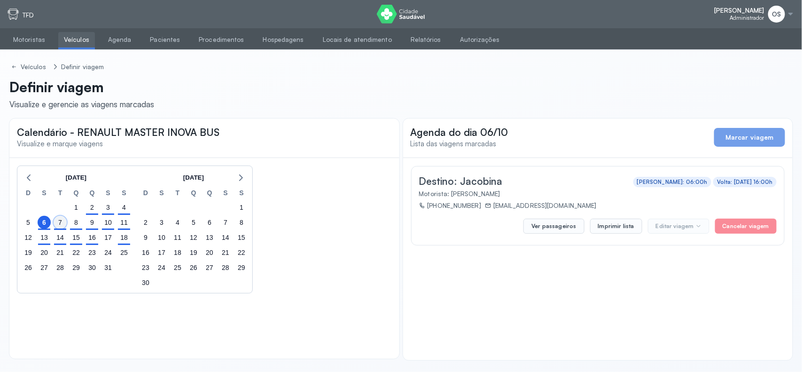
click at [57, 222] on div "7" at bounding box center [60, 222] width 13 height 13
click at [78, 224] on div "8" at bounding box center [76, 222] width 13 height 13
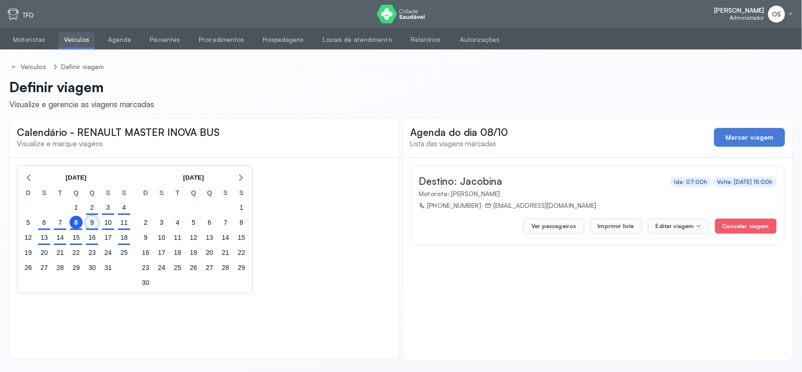
click at [87, 225] on div "9" at bounding box center [92, 222] width 13 height 13
click at [106, 228] on div "10" at bounding box center [108, 222] width 13 height 13
click at [128, 224] on div "11" at bounding box center [123, 222] width 13 height 13
click at [74, 39] on link "Veículos" at bounding box center [76, 40] width 37 height 16
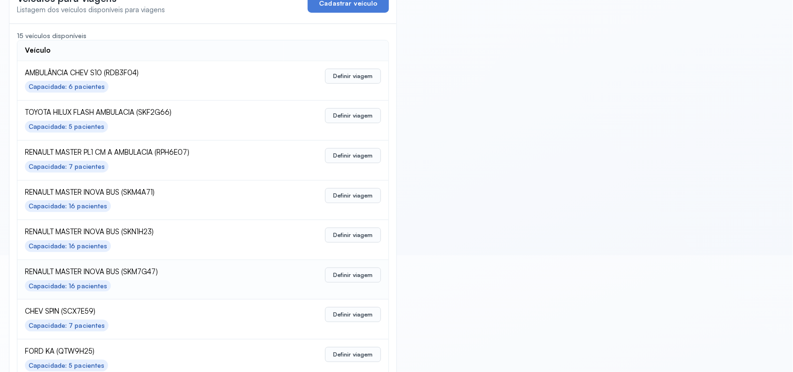
scroll to position [117, 0]
click at [345, 191] on button "Definir viagem" at bounding box center [353, 194] width 56 height 15
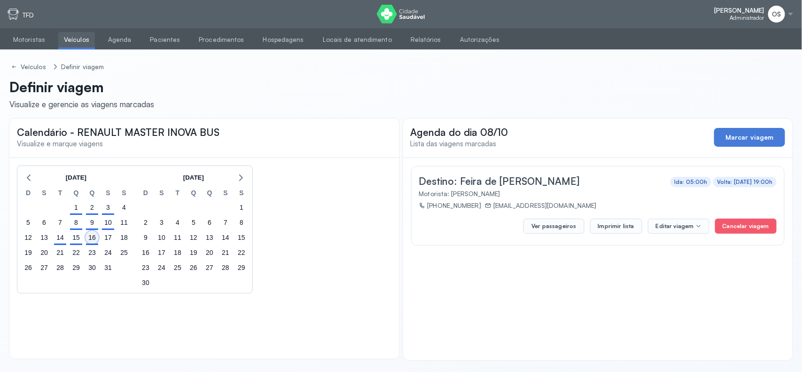
click at [92, 234] on div "16" at bounding box center [92, 237] width 13 height 13
click at [80, 236] on div "15" at bounding box center [76, 237] width 13 height 13
click at [60, 236] on div "14" at bounding box center [60, 237] width 13 height 13
click at [71, 221] on div "8" at bounding box center [76, 222] width 13 height 13
click at [94, 227] on div "9" at bounding box center [92, 222] width 13 height 13
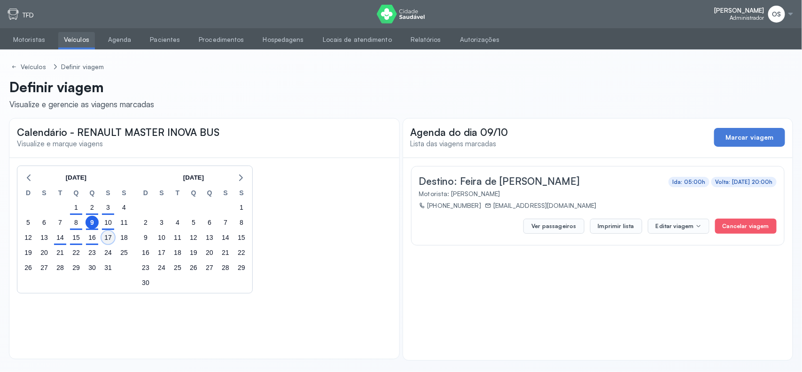
click at [111, 231] on div "17" at bounding box center [108, 237] width 13 height 13
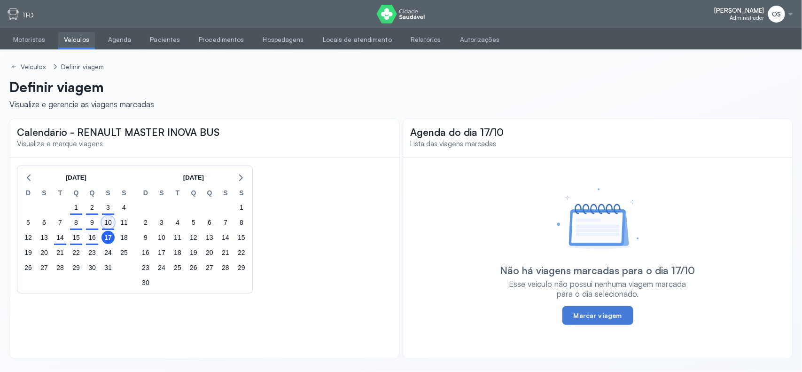
click at [110, 225] on div "10" at bounding box center [108, 222] width 13 height 13
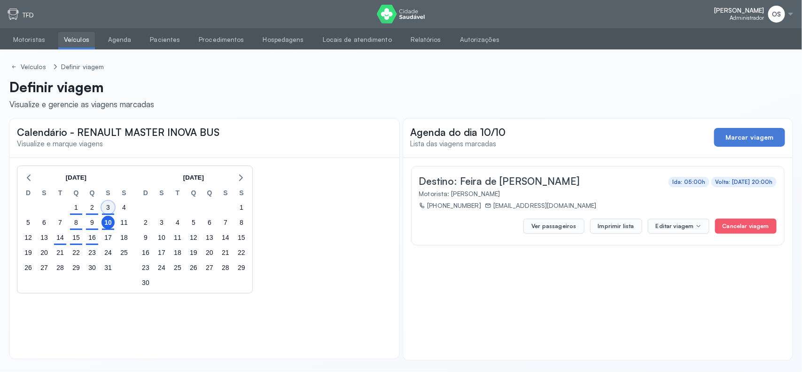
click at [107, 210] on div "3" at bounding box center [108, 207] width 13 height 13
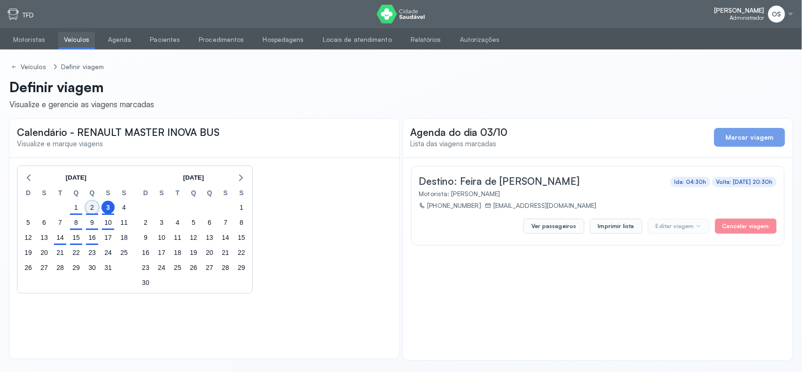
click at [92, 210] on div "2" at bounding box center [92, 207] width 13 height 13
click at [84, 210] on div "2" at bounding box center [92, 207] width 16 height 15
click at [76, 211] on div "1" at bounding box center [76, 207] width 13 height 13
click at [72, 39] on link "Veículos" at bounding box center [76, 40] width 37 height 16
